Goal: Task Accomplishment & Management: Manage account settings

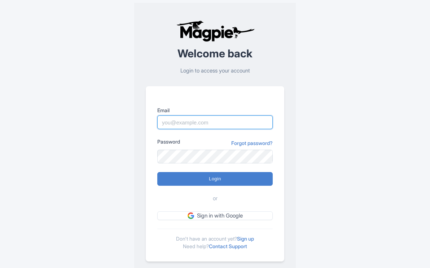
click at [189, 121] on input "Email" at bounding box center [215, 123] width 116 height 14
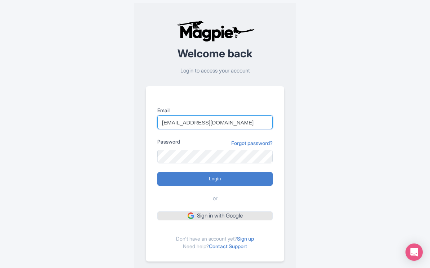
type input "[EMAIL_ADDRESS][DOMAIN_NAME]"
click at [218, 216] on link "Sign in with Google" at bounding box center [215, 216] width 116 height 9
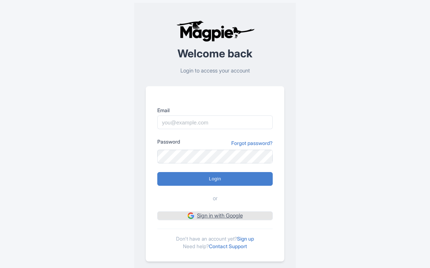
click at [209, 215] on link "Sign in with Google" at bounding box center [215, 216] width 116 height 9
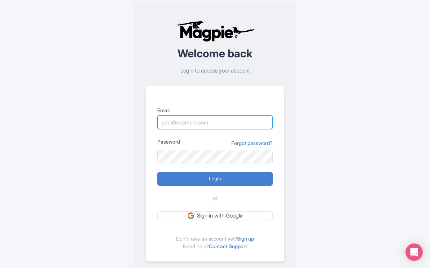
click at [174, 121] on input "Email" at bounding box center [215, 123] width 116 height 14
type input "[EMAIL_ADDRESS][DOMAIN_NAME]"
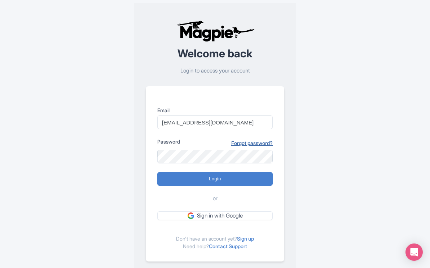
click at [237, 144] on link "Forgot password?" at bounding box center [252, 143] width 42 height 8
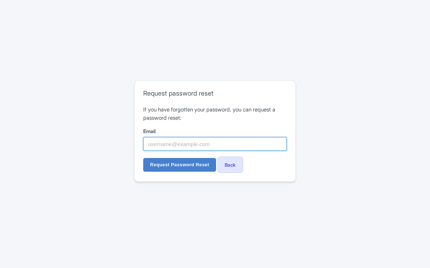
click at [187, 144] on input "Email" at bounding box center [215, 144] width 144 height 14
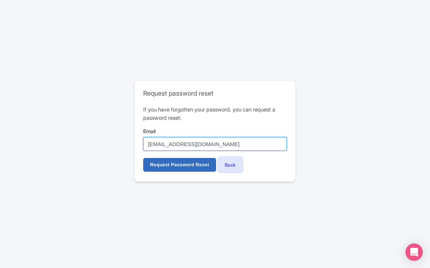
type input "[EMAIL_ADDRESS][DOMAIN_NAME]"
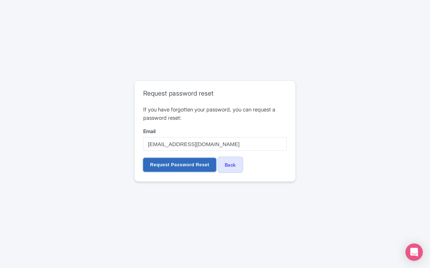
click at [177, 167] on input "Request Password Reset" at bounding box center [179, 165] width 73 height 14
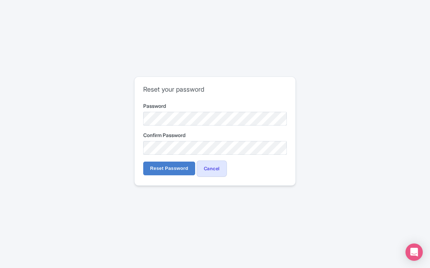
click at [141, 155] on div "Reset your password Password Confirm Password Reset Password Cancel" at bounding box center [215, 131] width 161 height 109
click at [181, 170] on input "Reset Password" at bounding box center [169, 169] width 52 height 14
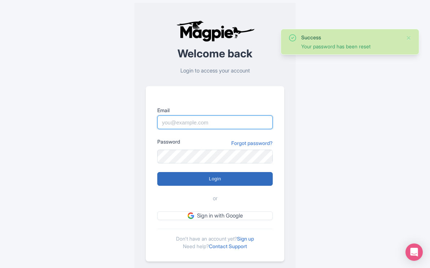
type input "mail@yellowstonesafaritours.com"
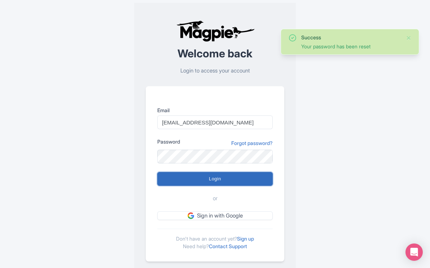
click at [217, 178] on input "Login" at bounding box center [215, 179] width 116 height 14
type input "Logging in..."
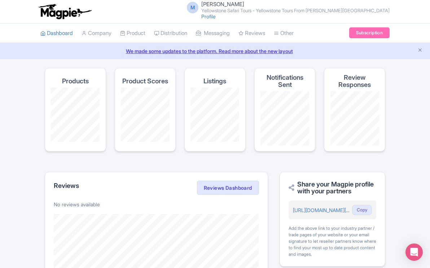
click at [313, 10] on small "Yellowstone Safari Tours - Yellowstone Tours From [PERSON_NAME][GEOGRAPHIC_DATA]" at bounding box center [296, 10] width 189 height 5
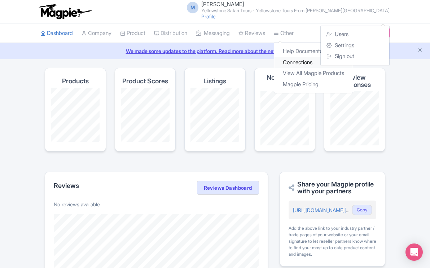
click at [302, 61] on link "Connections" at bounding box center [313, 62] width 79 height 11
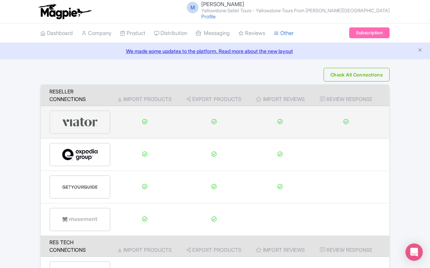
click at [90, 125] on img at bounding box center [80, 122] width 36 height 22
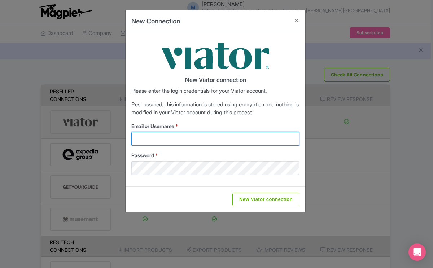
type input "[EMAIL_ADDRESS][DOMAIN_NAME]"
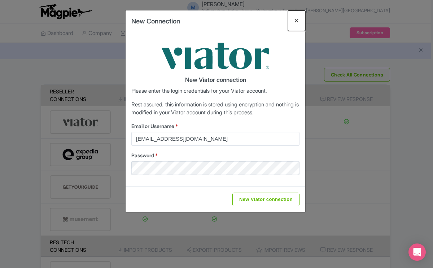
click at [296, 22] on button "Close" at bounding box center [296, 20] width 17 height 21
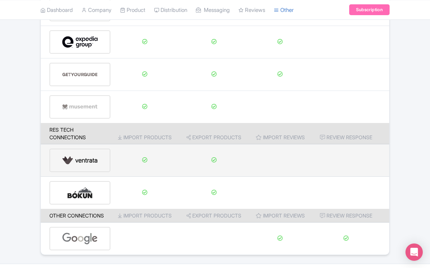
scroll to position [129, 0]
